Goal: Task Accomplishment & Management: Use online tool/utility

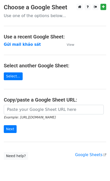
click at [26, 45] on strong "Gửi mail khảo sát" at bounding box center [22, 44] width 37 height 5
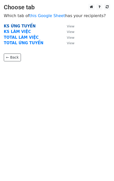
click at [25, 26] on strong "KS ỨNG TUYỂN" at bounding box center [20, 26] width 32 height 5
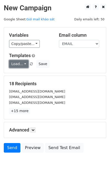
click at [18, 65] on link "Load..." at bounding box center [18, 64] width 19 height 8
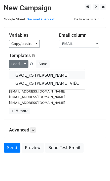
click at [30, 74] on link "GVOL_KS ỨNG TUYỂN" at bounding box center [47, 75] width 76 height 8
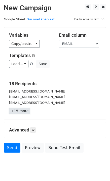
click at [23, 113] on link "+15 more" at bounding box center [19, 111] width 21 height 6
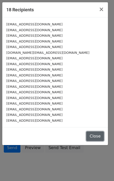
click at [95, 132] on button "Close" at bounding box center [95, 137] width 18 height 10
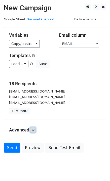
click at [34, 131] on icon at bounding box center [32, 130] width 3 height 3
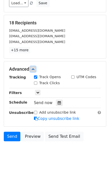
scroll to position [64, 0]
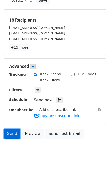
click at [10, 134] on link "Send" at bounding box center [12, 134] width 17 height 10
